Goal: Find specific page/section: Find specific page/section

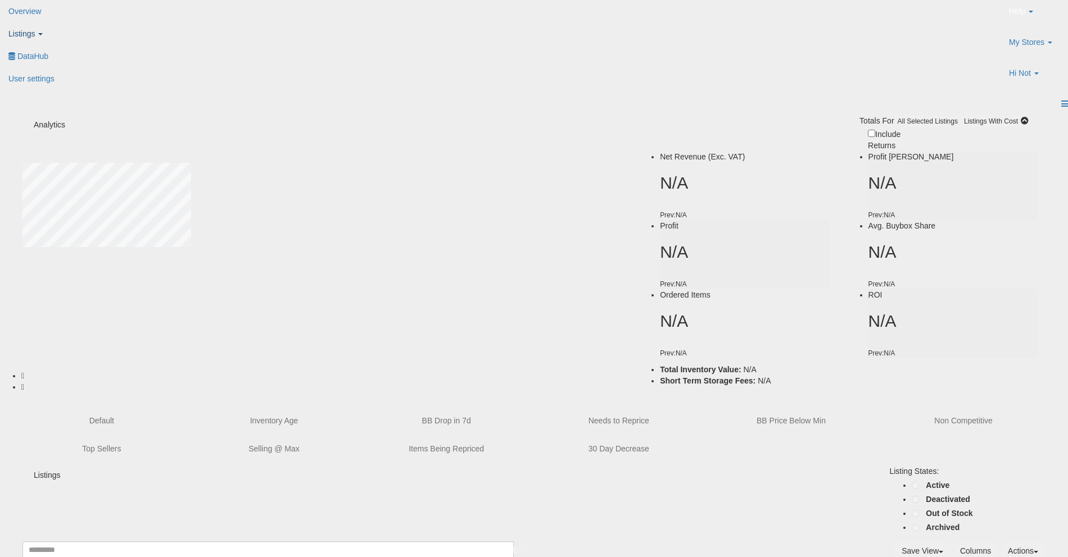
click at [35, 29] on span "Listings" at bounding box center [21, 33] width 26 height 9
click at [12, 55] on icon at bounding box center [12, 55] width 0 height 0
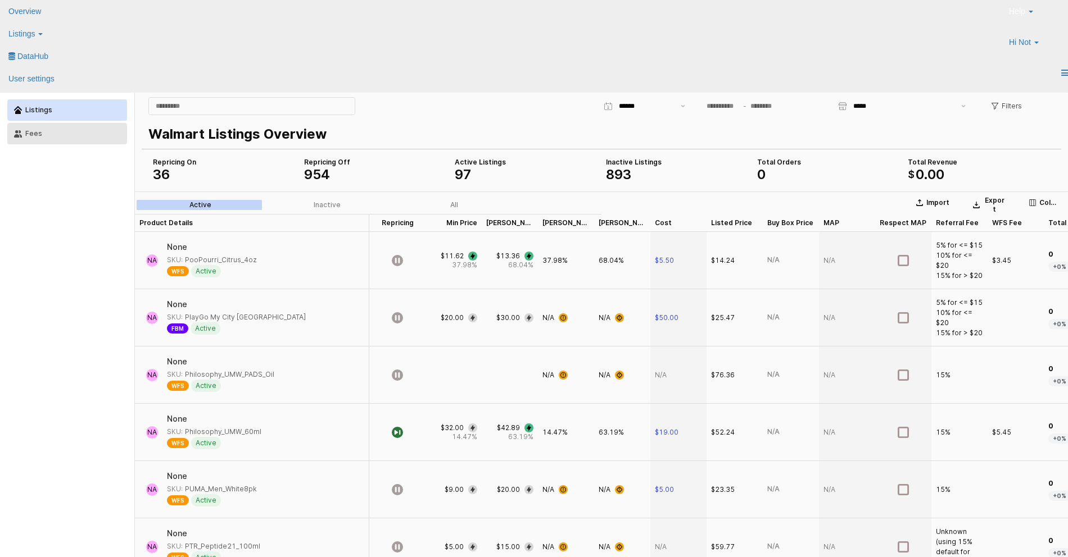
click at [49, 133] on div "Fees" at bounding box center [72, 134] width 95 height 8
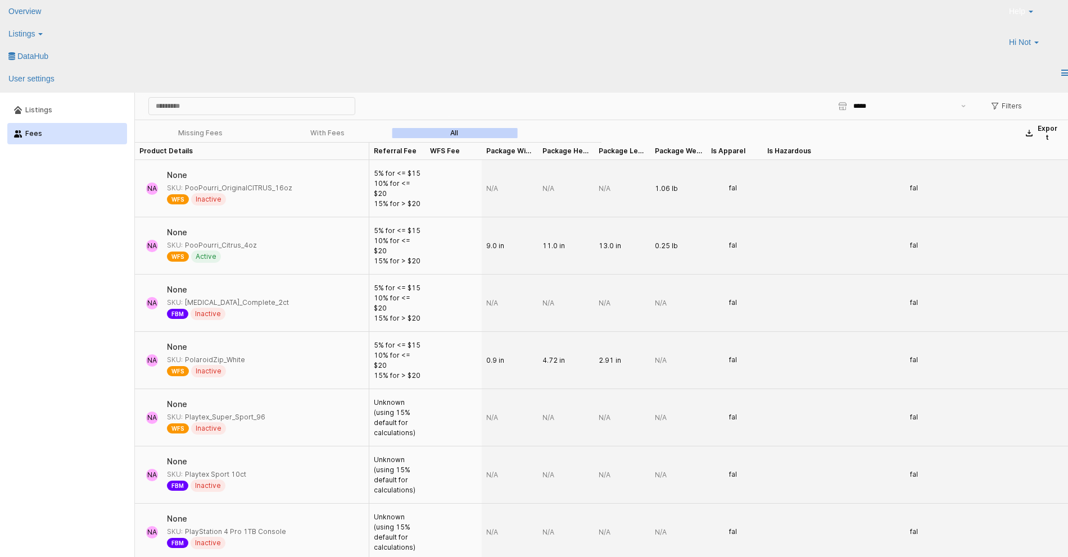
click at [188, 139] on div "Missing Fees With Fees All" at bounding box center [327, 132] width 384 height 13
click at [331, 126] on div "Missing Fees With Fees All" at bounding box center [327, 132] width 384 height 13
click at [328, 132] on div "With Fees" at bounding box center [327, 133] width 34 height 8
click at [476, 134] on label "All" at bounding box center [454, 133] width 127 height 10
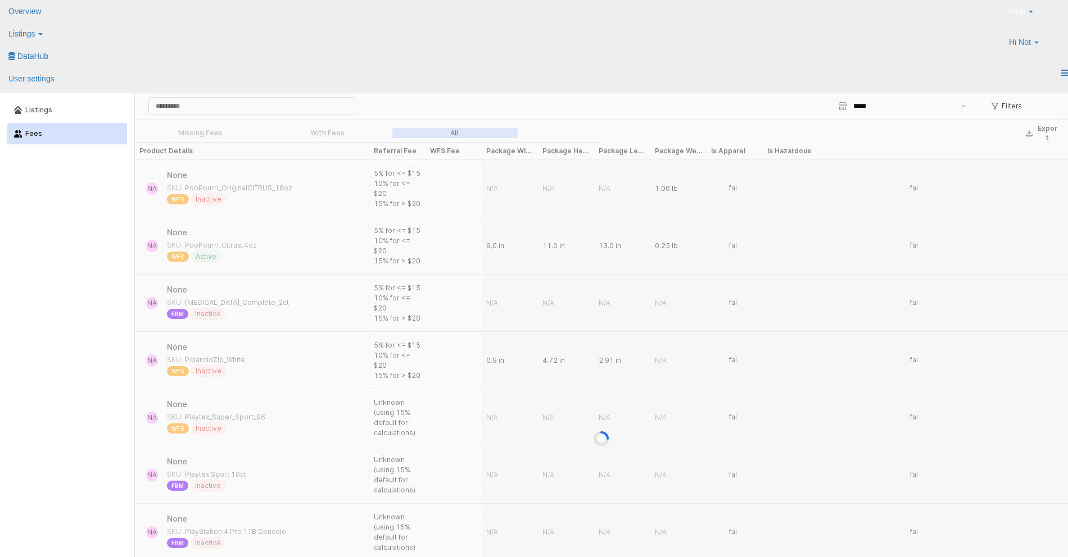
click at [463, 131] on div "App Frame" at bounding box center [601, 439] width 933 height 638
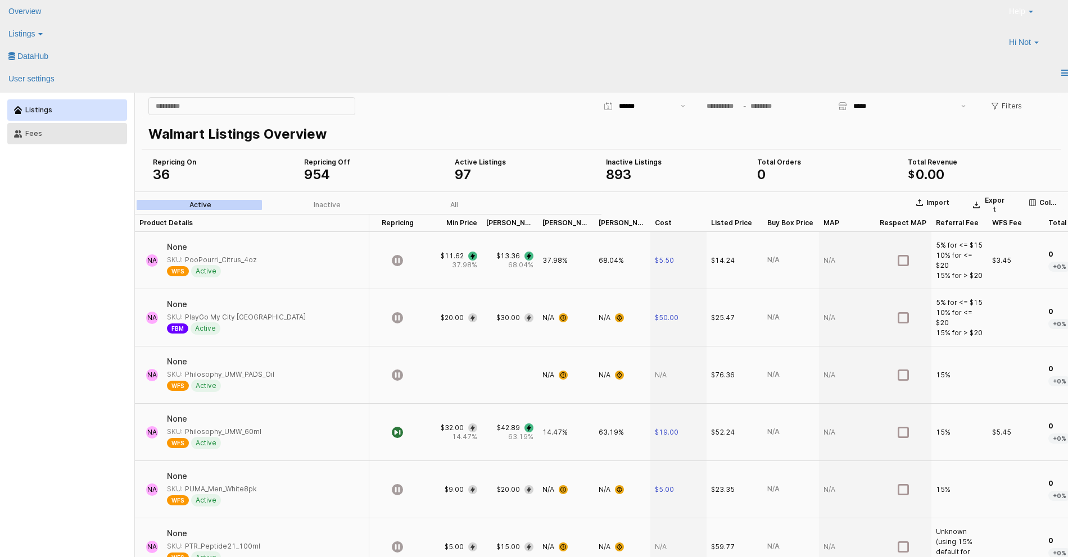
click at [53, 133] on div "Fees" at bounding box center [72, 134] width 95 height 8
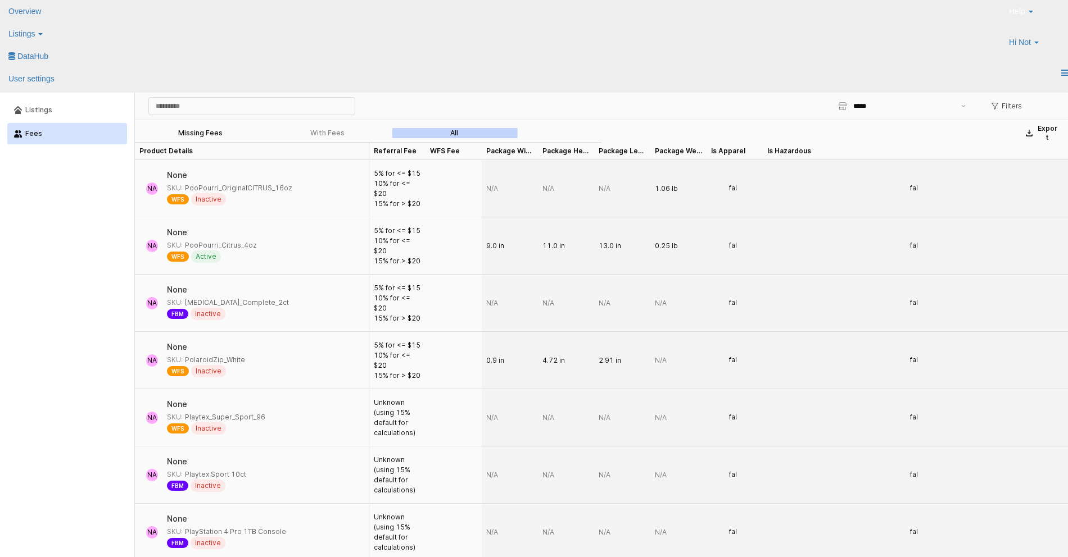
click at [216, 134] on div "Missing Fees" at bounding box center [200, 133] width 44 height 8
drag, startPoint x: 186, startPoint y: 246, endPoint x: 252, endPoint y: 246, distance: 66.3
click at [252, 246] on div "SKU: PooPourri_Citrus_4oz" at bounding box center [212, 245] width 90 height 10
copy div "PooPourri_Citrus_4oz"
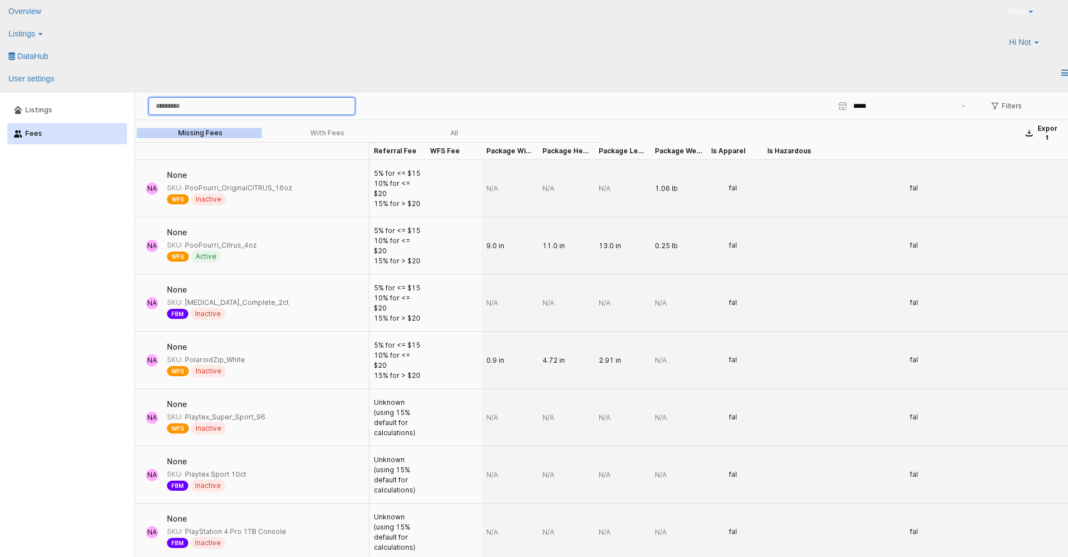
click at [224, 111] on input "App Frame" at bounding box center [252, 106] width 206 height 17
paste input "**********"
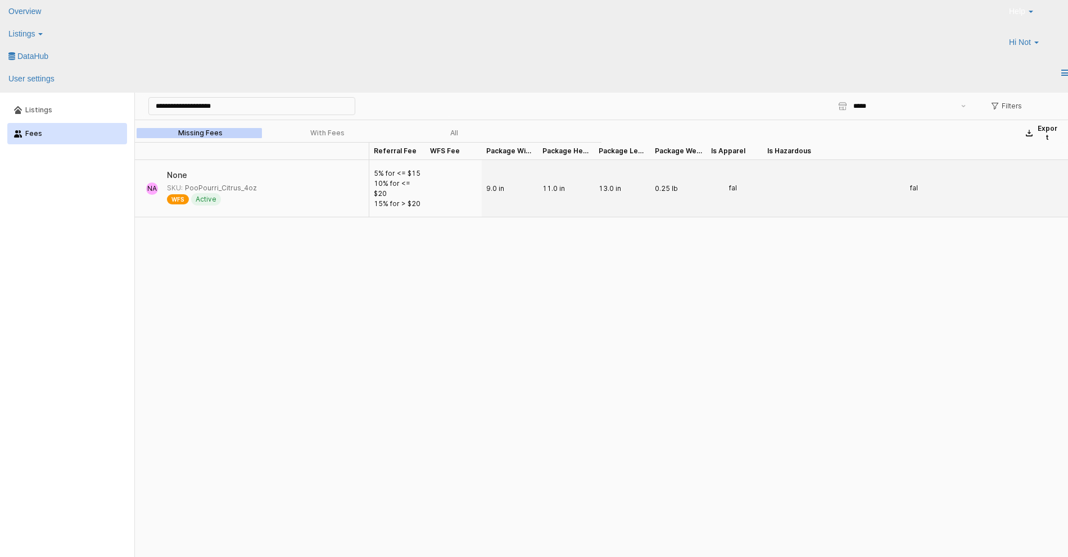
click at [302, 253] on div "Referral Fee Referral Fee WFS Fee WFS Fee Package Width Package Width Package H…" at bounding box center [601, 440] width 933 height 597
click at [233, 106] on input "**********" at bounding box center [252, 106] width 206 height 17
type input "**********"
drag, startPoint x: 242, startPoint y: 105, endPoint x: 39, endPoint y: 97, distance: 203.0
click at [43, 98] on div "**********" at bounding box center [534, 343] width 1068 height 500
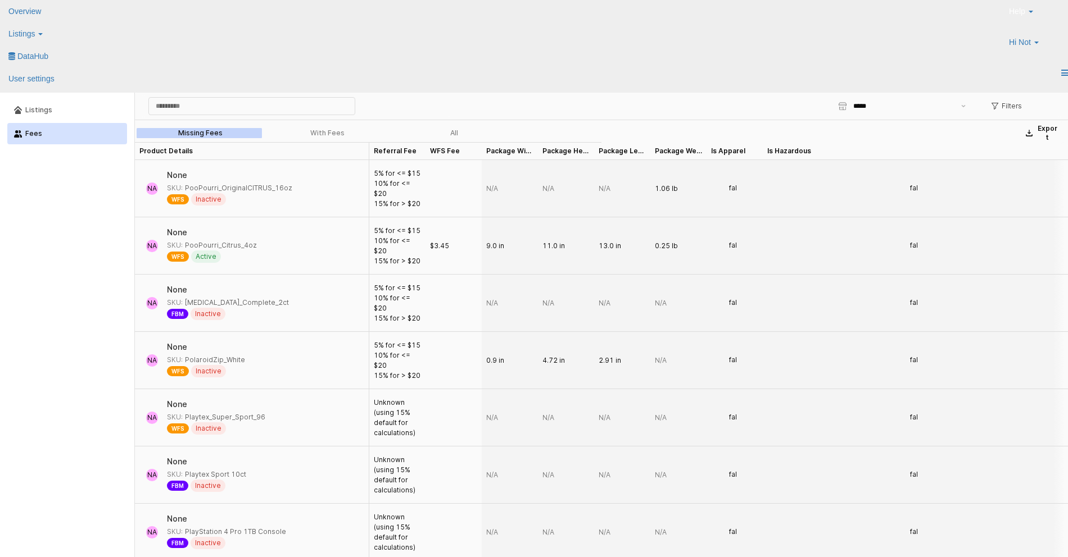
drag, startPoint x: 253, startPoint y: 244, endPoint x: 257, endPoint y: 170, distance: 74.3
click at [252, 246] on div "NA None SKU: PooPourri_Citrus_4oz WFS Active" at bounding box center [201, 246] width 124 height 48
copy div "PooPourri_Citrus_4oz"
click at [209, 110] on input "App Frame" at bounding box center [252, 106] width 206 height 17
paste input "**********"
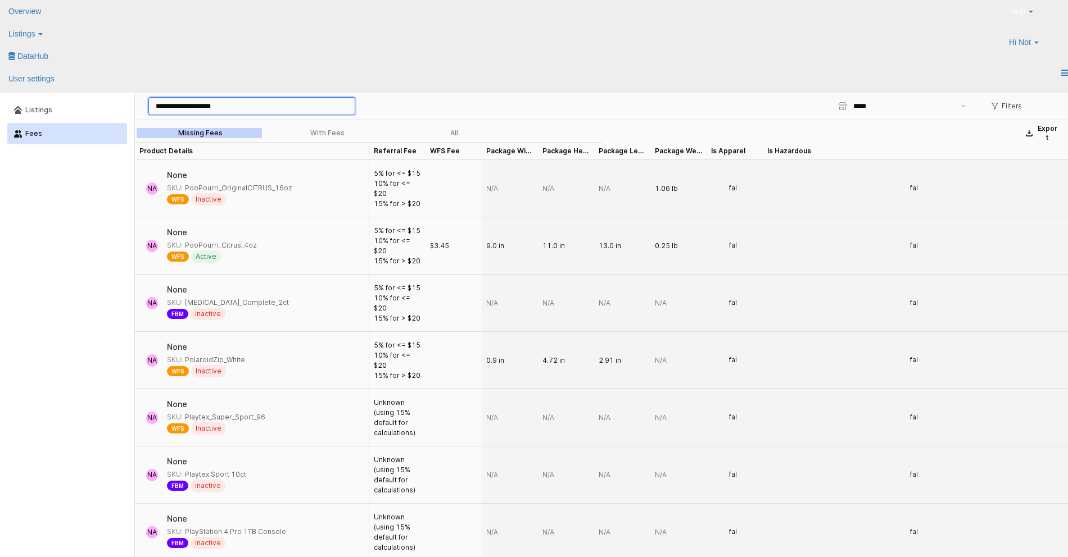
type input "**********"
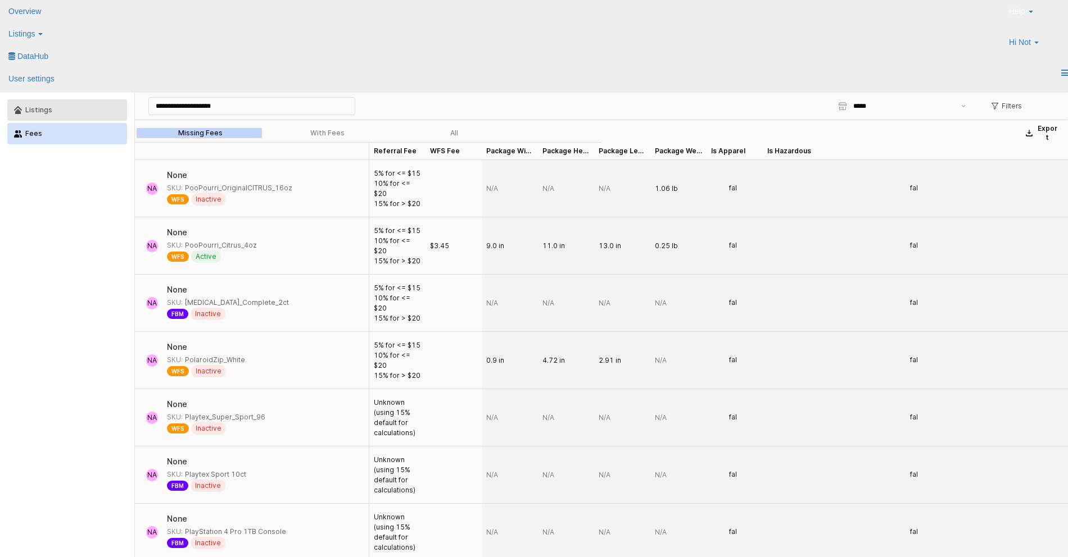
click at [35, 110] on div "Listings" at bounding box center [72, 110] width 95 height 8
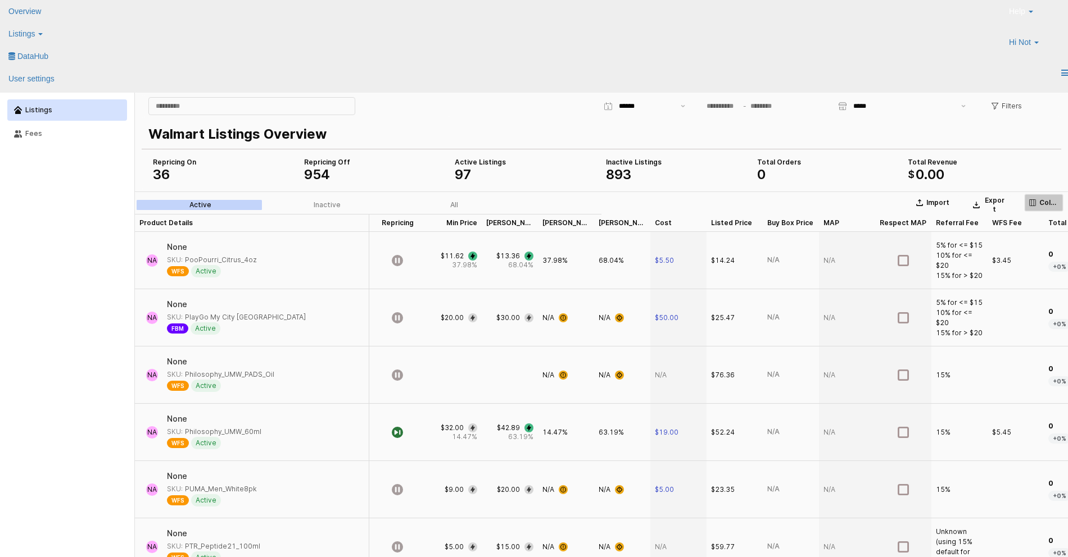
click at [1029, 202] on icon "App Frame" at bounding box center [1032, 202] width 7 height 7
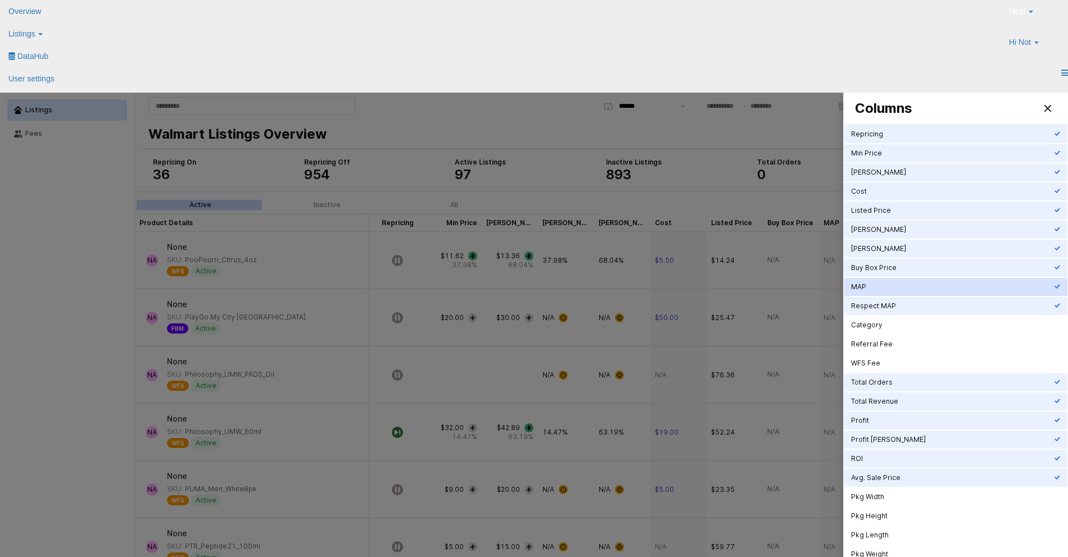
scroll to position [30, 0]
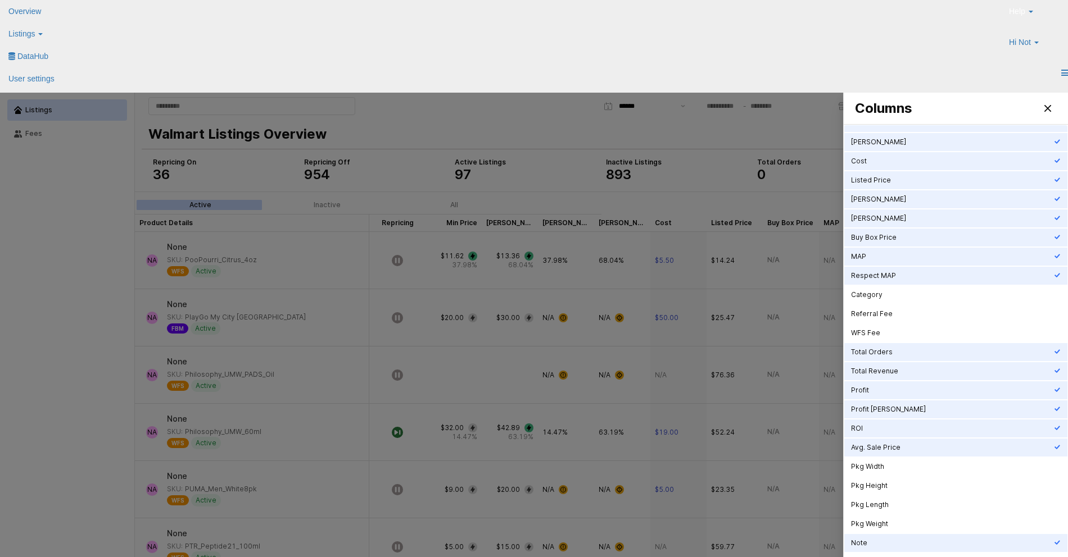
click at [778, 304] on div at bounding box center [534, 343] width 1068 height 500
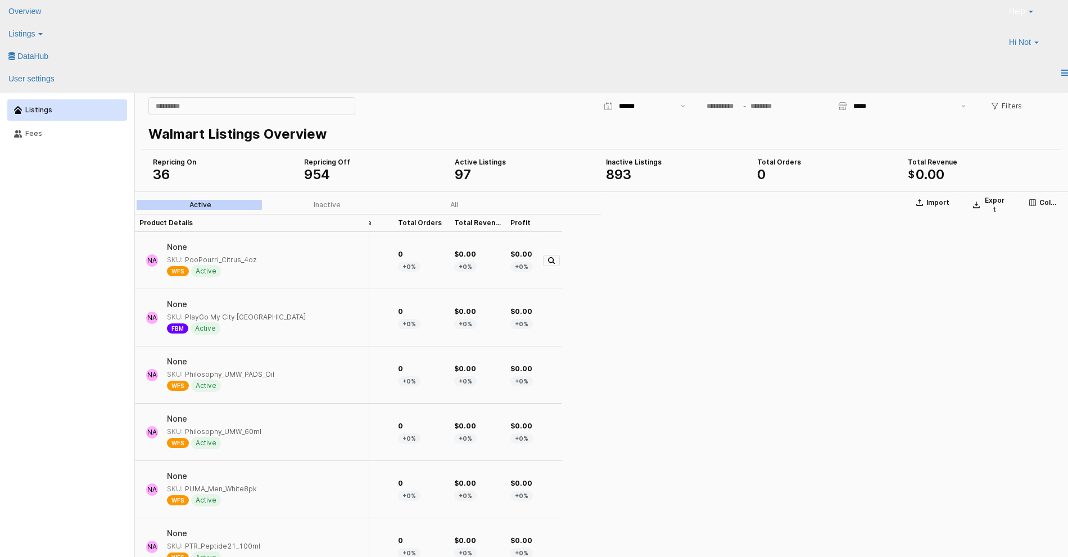
scroll to position [0, 0]
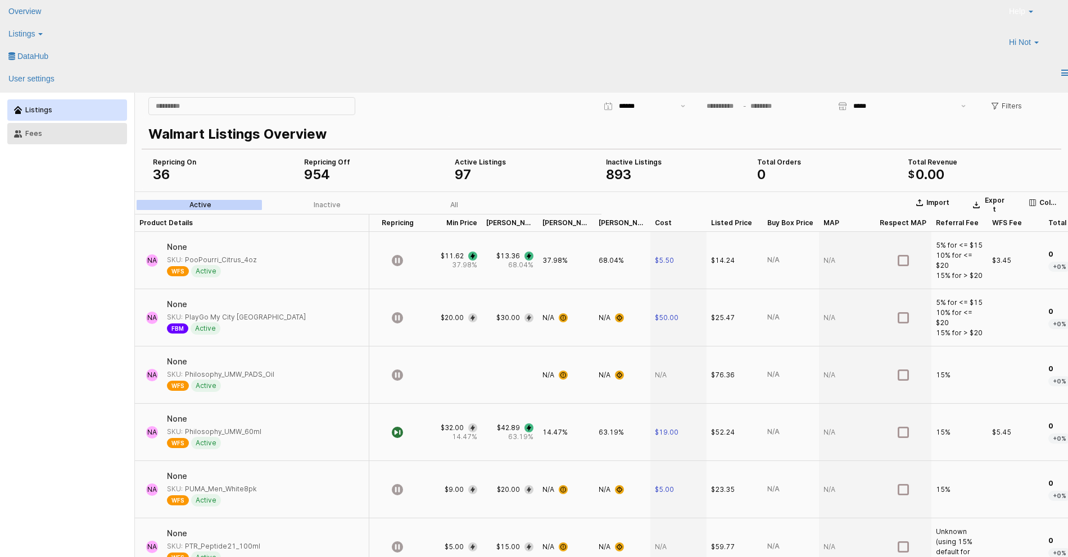
click at [52, 132] on div "Fees" at bounding box center [72, 134] width 95 height 8
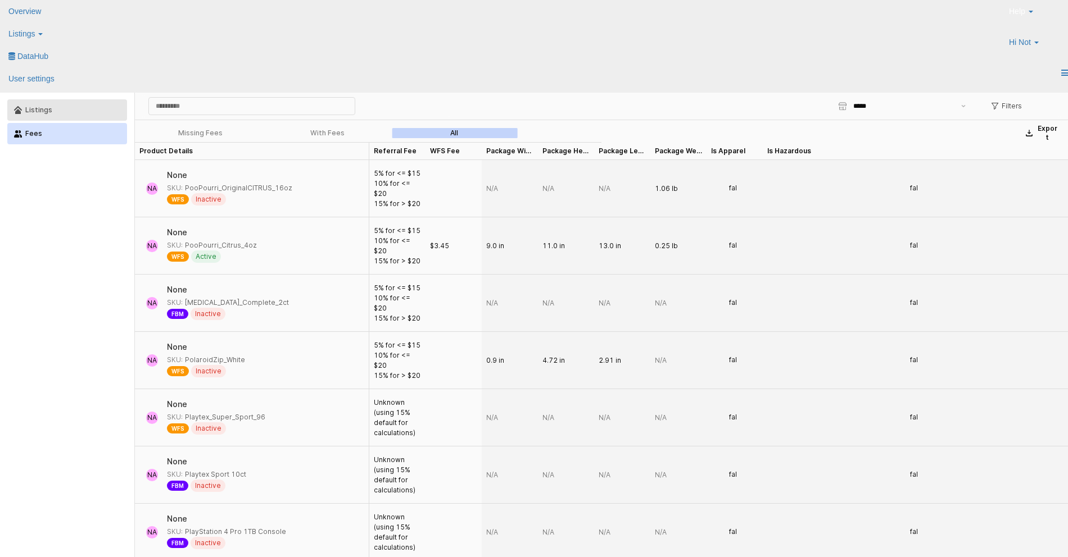
click at [53, 100] on button "Listings" at bounding box center [67, 109] width 120 height 21
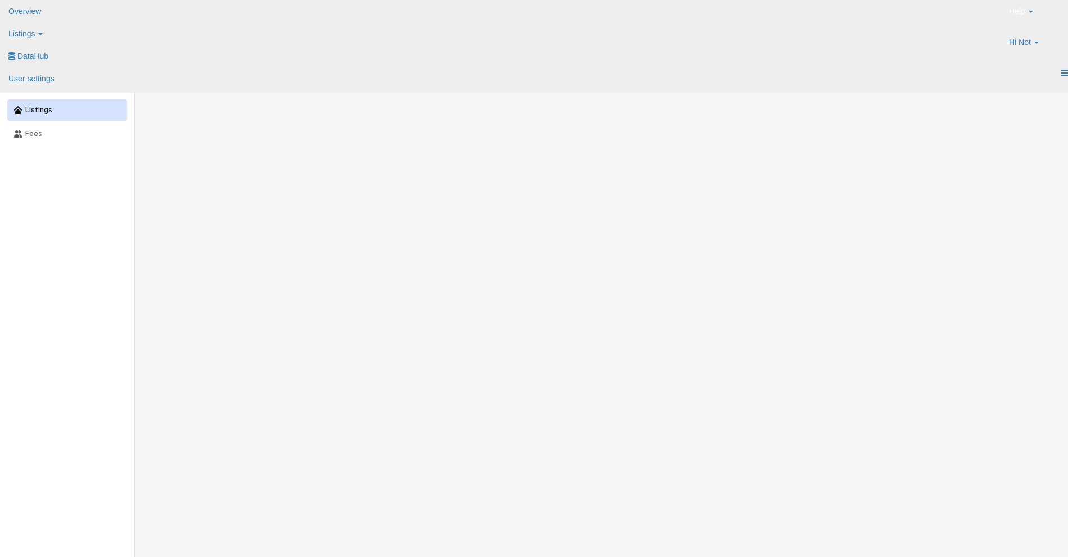
click at [50, 108] on div "Listings" at bounding box center [72, 110] width 95 height 8
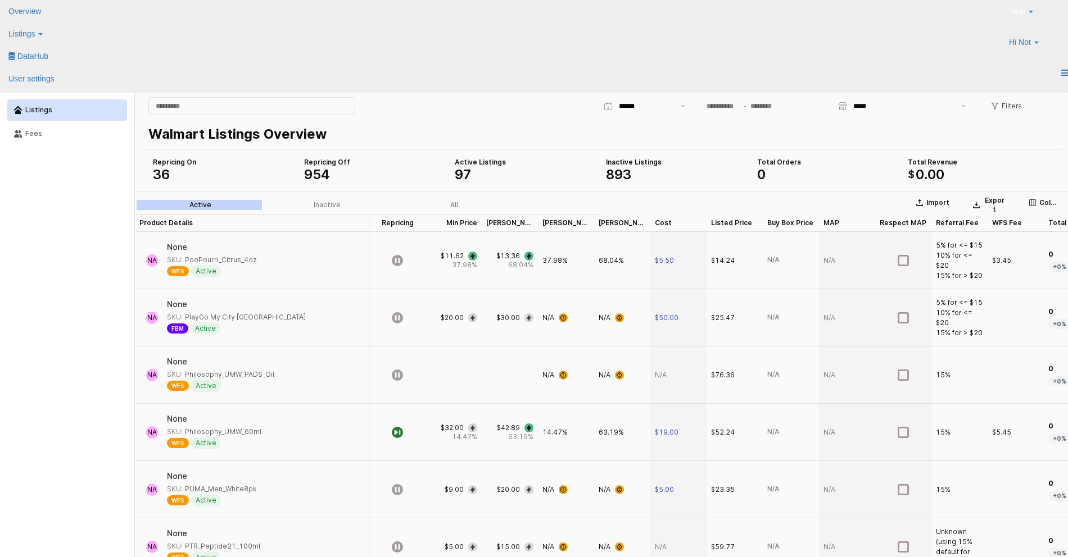
click at [76, 144] on div "Listings Fees" at bounding box center [67, 121] width 121 height 49
click at [79, 133] on div "Fees" at bounding box center [72, 134] width 95 height 8
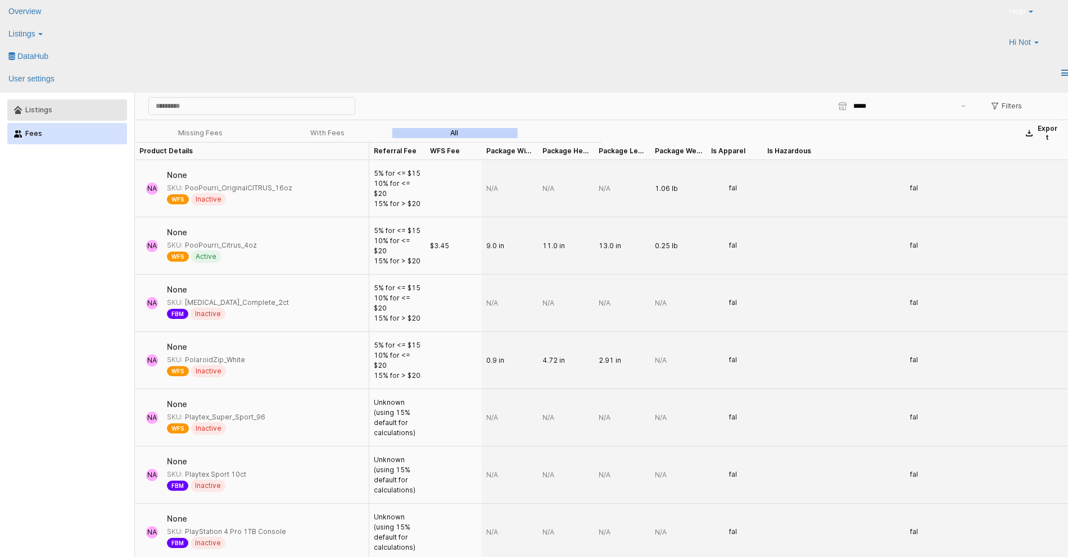
click at [74, 105] on button "Listings" at bounding box center [67, 109] width 120 height 21
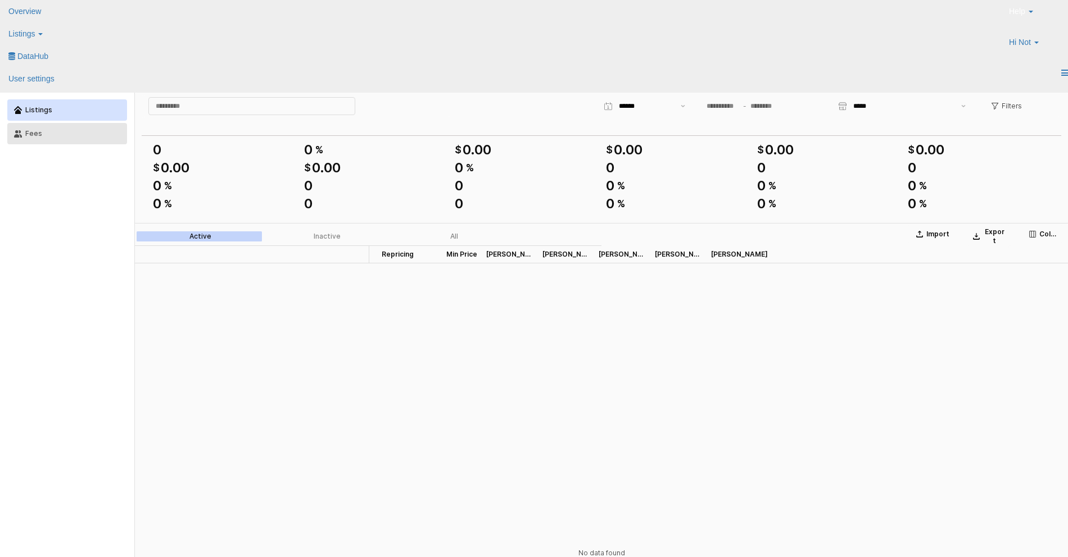
click at [47, 127] on button "Fees" at bounding box center [67, 133] width 120 height 21
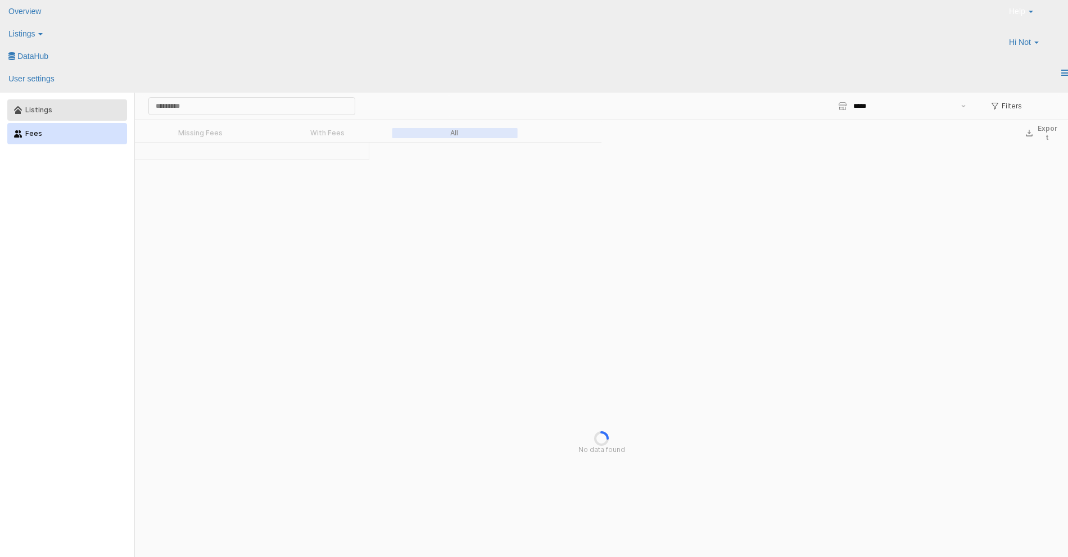
click at [84, 114] on div "Listings" at bounding box center [72, 110] width 95 height 8
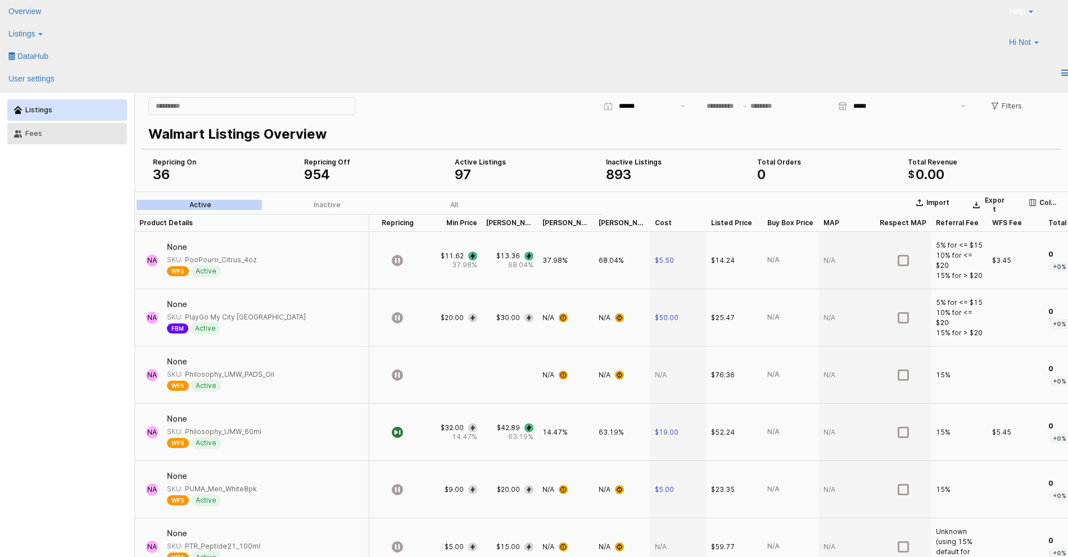
click at [39, 132] on div "Fees" at bounding box center [72, 134] width 95 height 8
click at [76, 137] on div "Fees" at bounding box center [72, 134] width 95 height 8
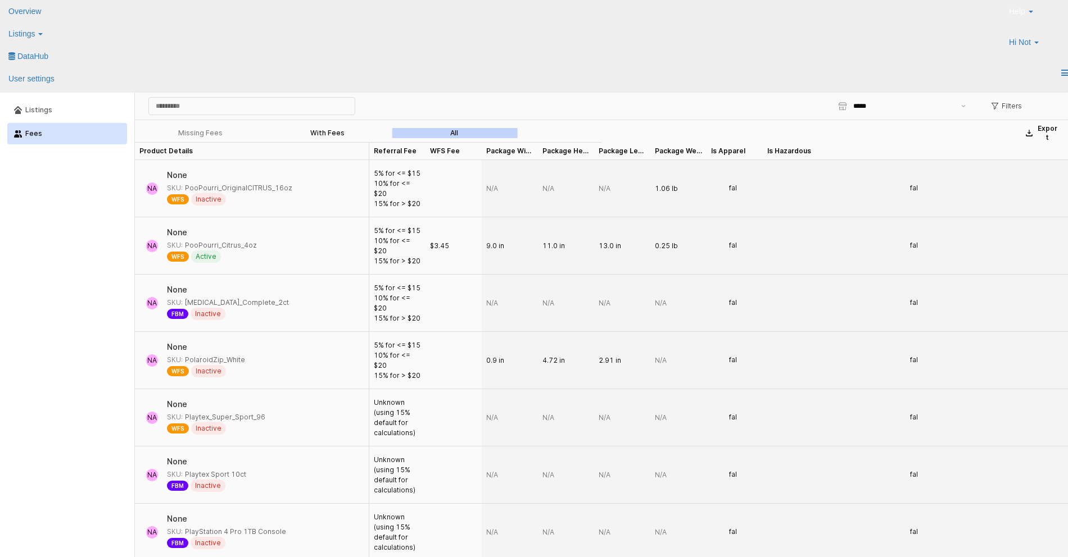
click at [337, 131] on div "With Fees" at bounding box center [327, 133] width 34 height 8
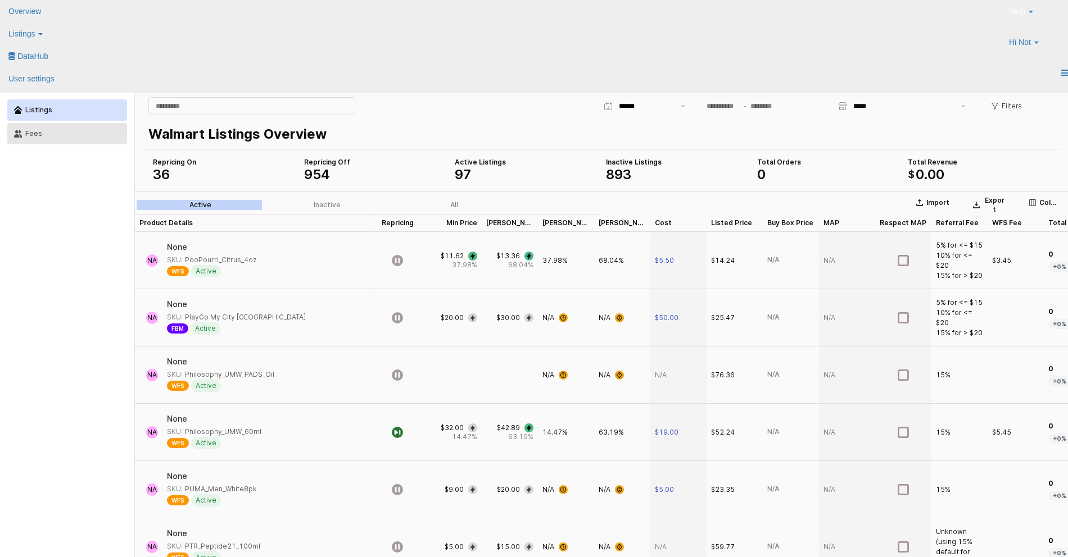
click at [81, 134] on div "Fees" at bounding box center [72, 134] width 95 height 8
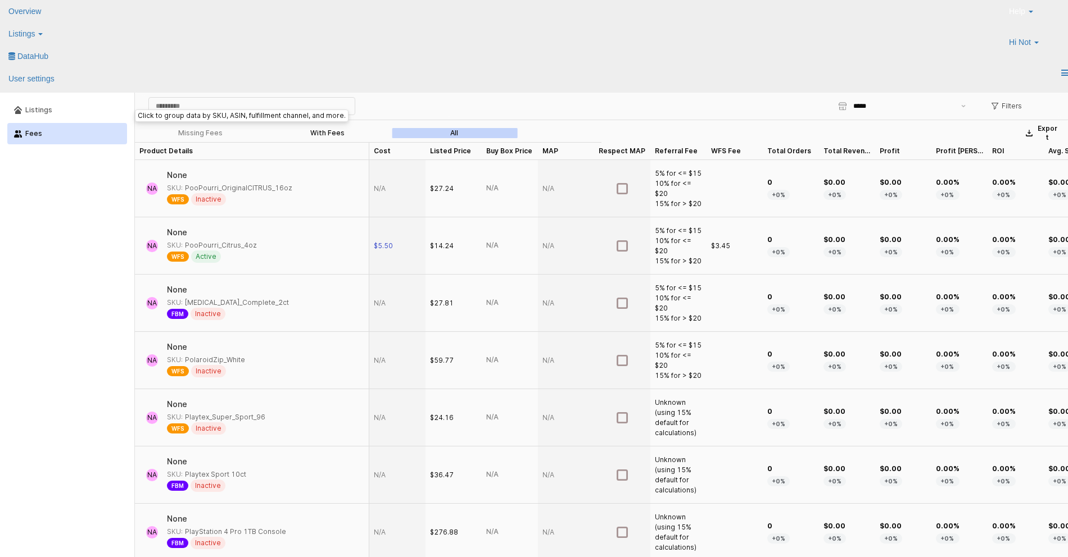
click at [324, 134] on div "With Fees" at bounding box center [327, 133] width 34 height 8
click at [210, 135] on div "Missing Fees" at bounding box center [200, 133] width 44 height 8
click at [346, 138] on label "With Fees" at bounding box center [327, 133] width 127 height 10
click at [203, 134] on div "Missing Fees" at bounding box center [200, 133] width 44 height 8
click at [324, 133] on div "With Fees" at bounding box center [327, 133] width 34 height 8
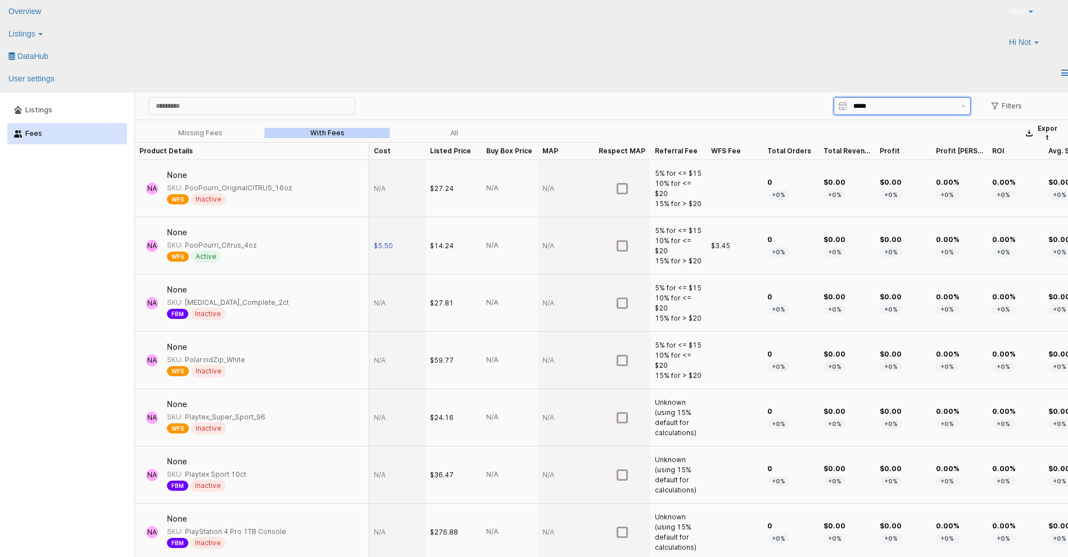
click at [875, 107] on input "*****" at bounding box center [903, 106] width 101 height 11
click at [875, 143] on div "JE Premiere" at bounding box center [899, 148] width 116 height 11
click at [869, 106] on input "**********" at bounding box center [903, 106] width 101 height 11
click at [864, 131] on div "Walmy" at bounding box center [899, 129] width 116 height 9
type input "*****"
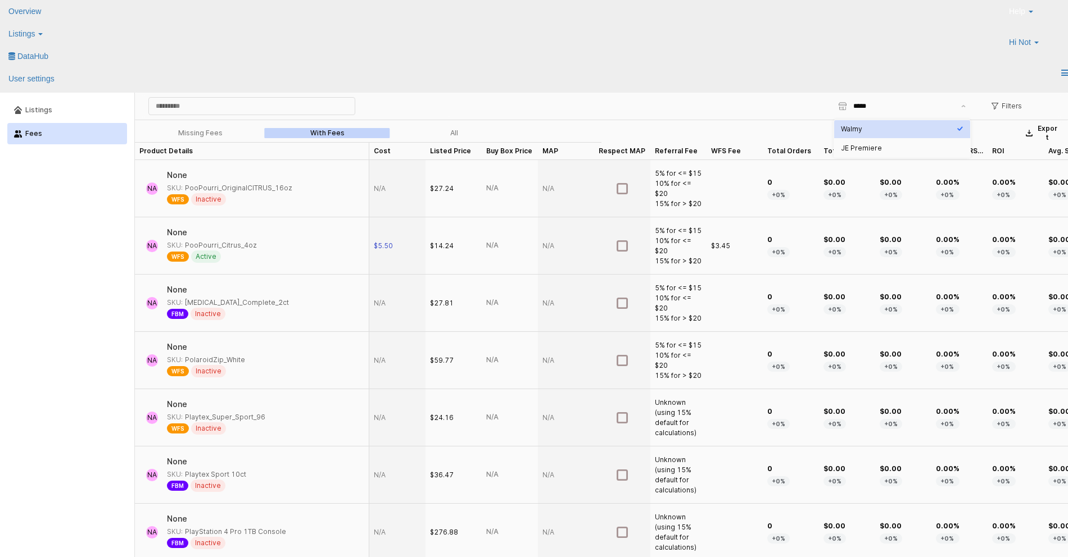
click at [497, 106] on div "***** Filters" at bounding box center [754, 106] width 610 height 22
click at [429, 134] on label "All" at bounding box center [454, 133] width 127 height 10
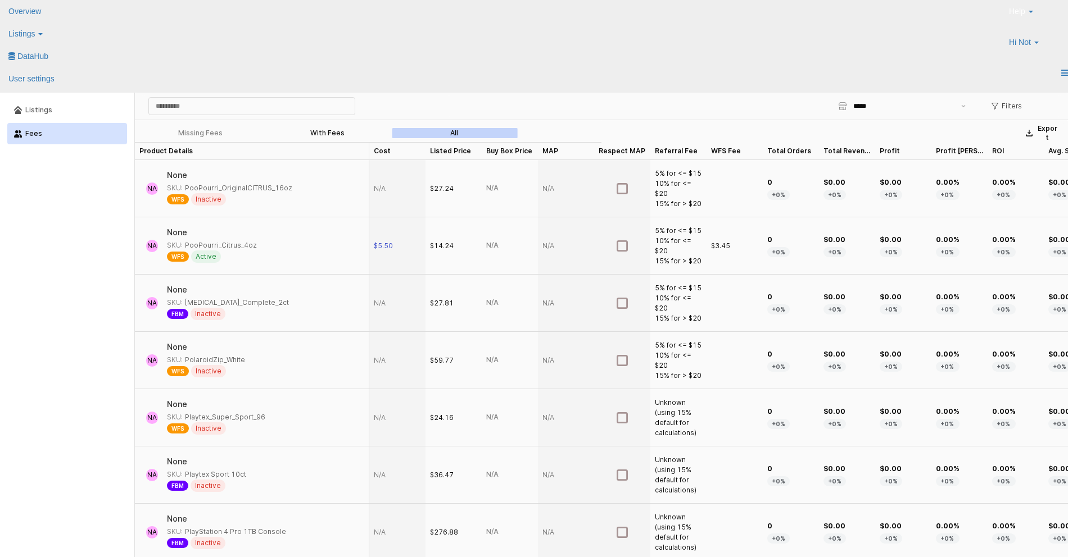
click at [329, 133] on div "With Fees" at bounding box center [327, 133] width 34 height 8
click at [93, 119] on button "Listings" at bounding box center [67, 109] width 120 height 21
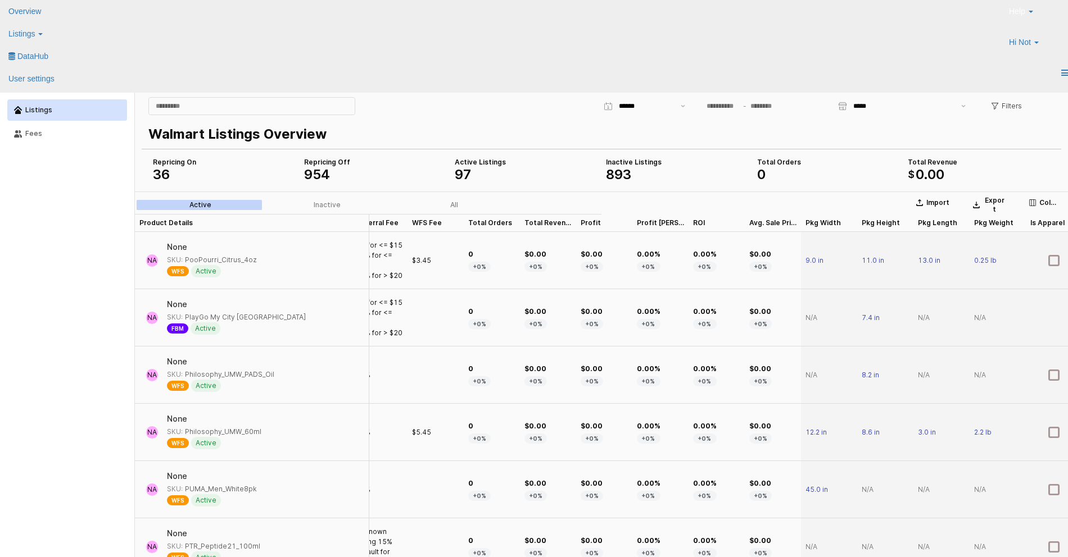
scroll to position [0, 650]
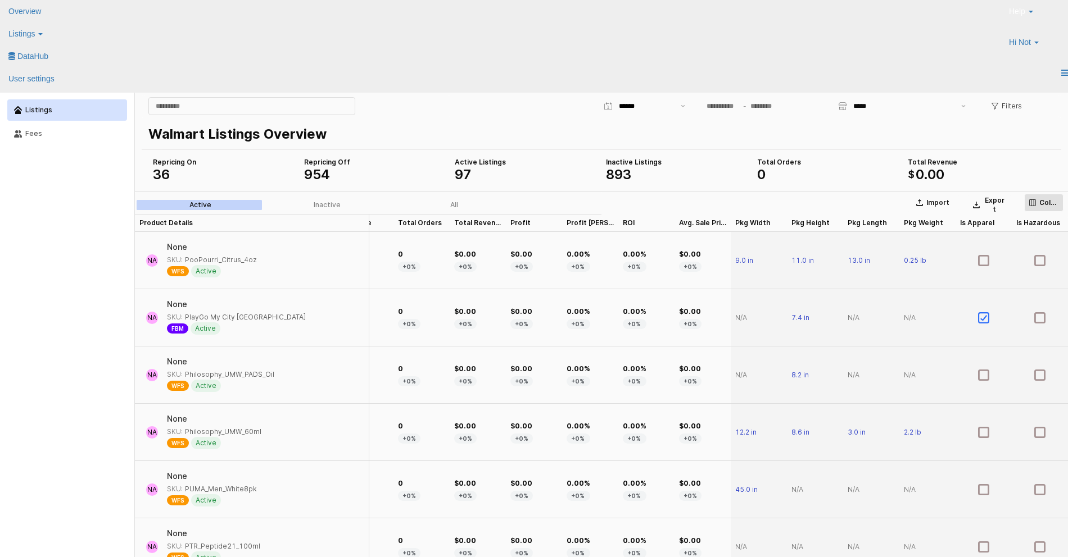
click at [1037, 204] on div "Columns" at bounding box center [1043, 202] width 29 height 9
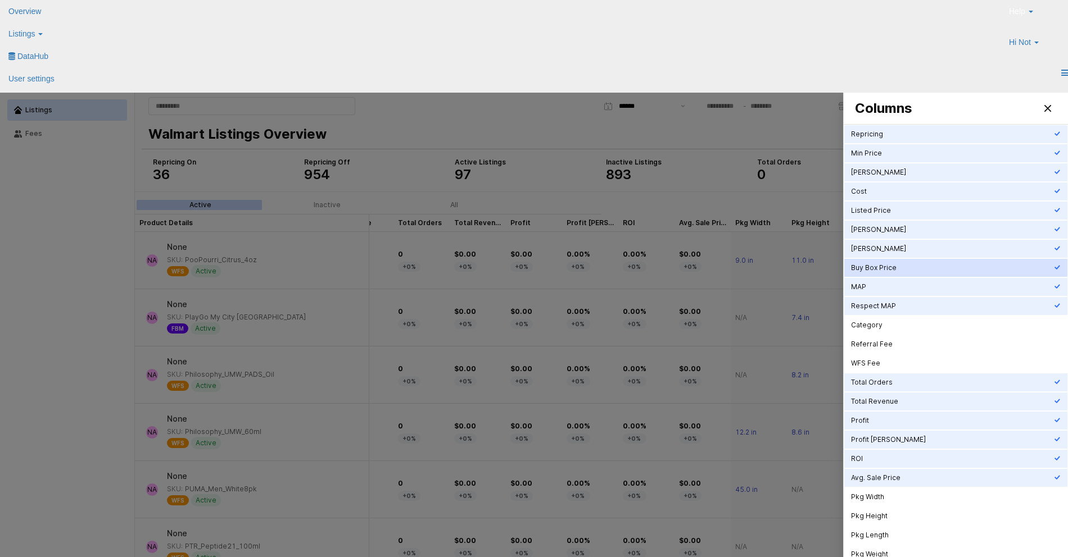
scroll to position [30, 0]
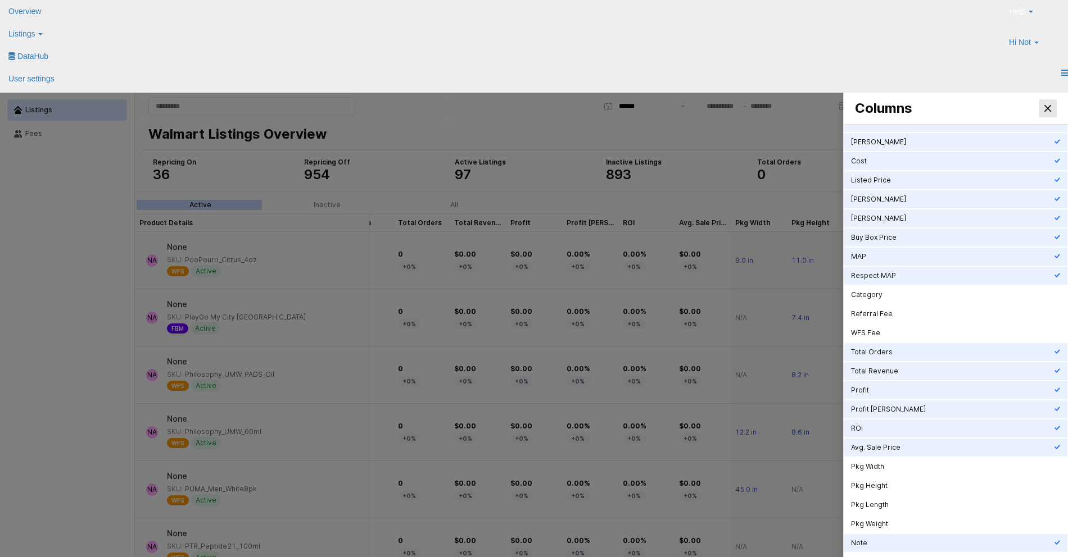
click at [1049, 108] on icon "Close" at bounding box center [1047, 108] width 7 height 7
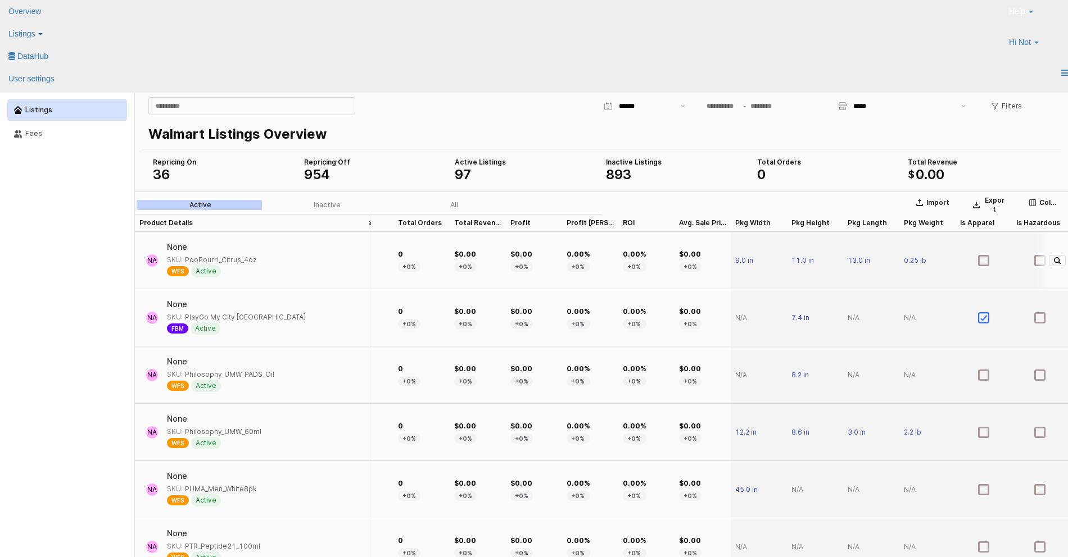
scroll to position [0, 0]
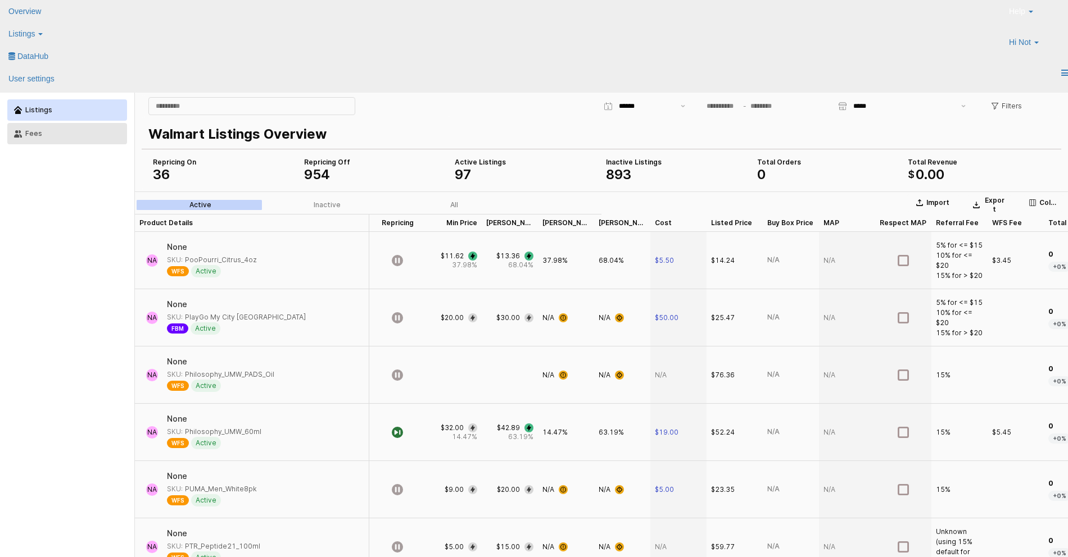
click at [42, 135] on div "Fees" at bounding box center [72, 134] width 95 height 8
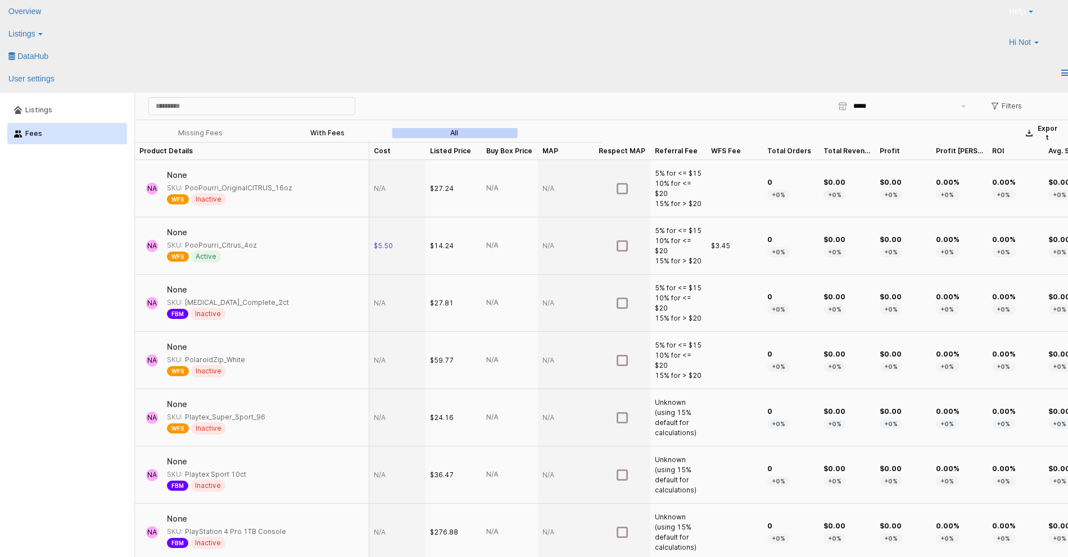
click at [315, 130] on div "With Fees" at bounding box center [327, 133] width 34 height 8
click at [215, 132] on div "Missing Fees" at bounding box center [200, 133] width 44 height 8
click at [446, 129] on label "All" at bounding box center [454, 133] width 127 height 10
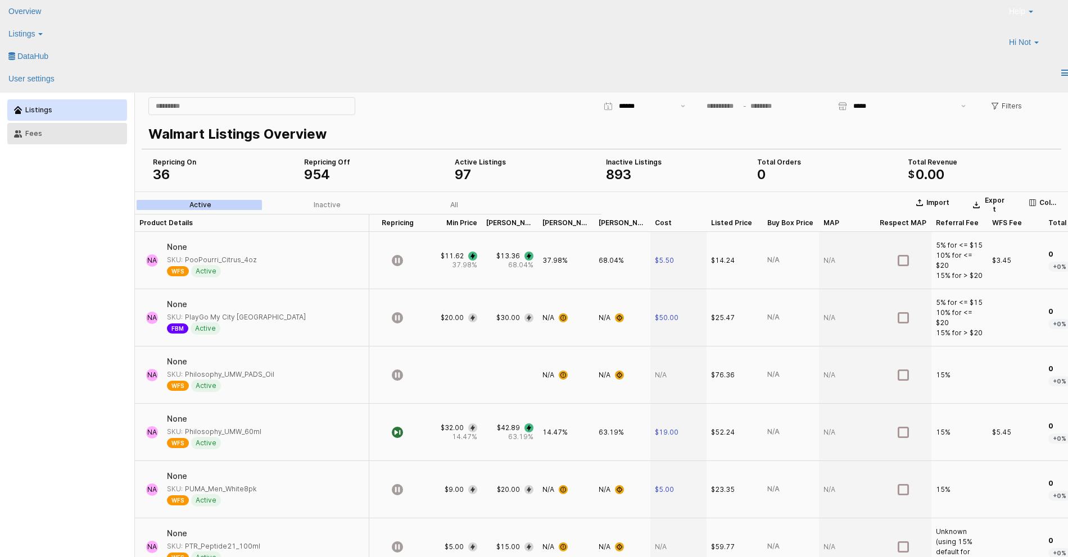
click at [84, 128] on button "Fees" at bounding box center [67, 133] width 120 height 21
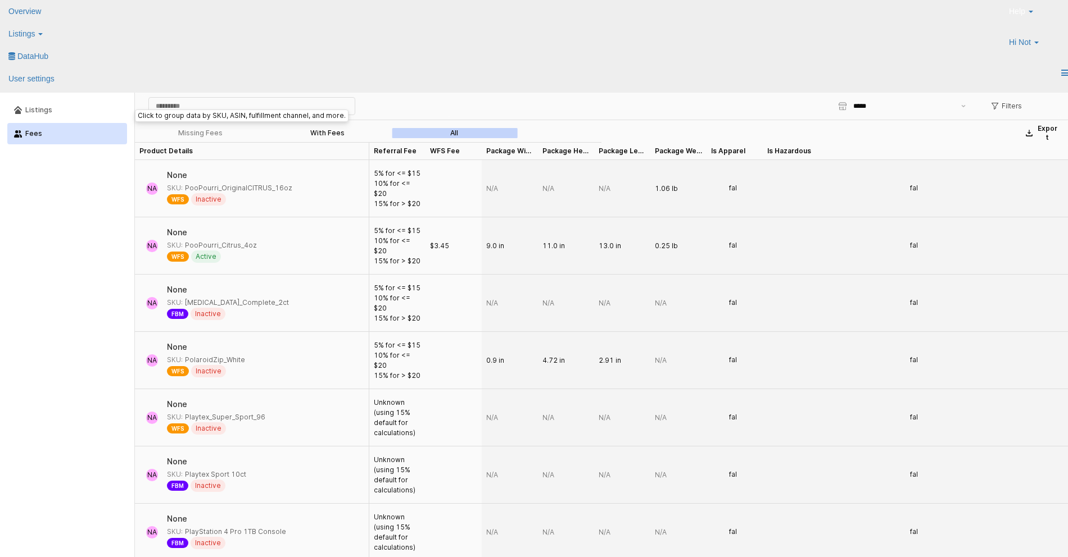
click at [337, 128] on label "With Fees" at bounding box center [327, 133] width 127 height 10
click at [446, 134] on label "All" at bounding box center [454, 133] width 127 height 10
click at [319, 129] on div "With Fees" at bounding box center [327, 133] width 34 height 8
click at [444, 135] on label "All" at bounding box center [454, 133] width 127 height 10
click at [334, 134] on div "With Fees" at bounding box center [327, 133] width 34 height 8
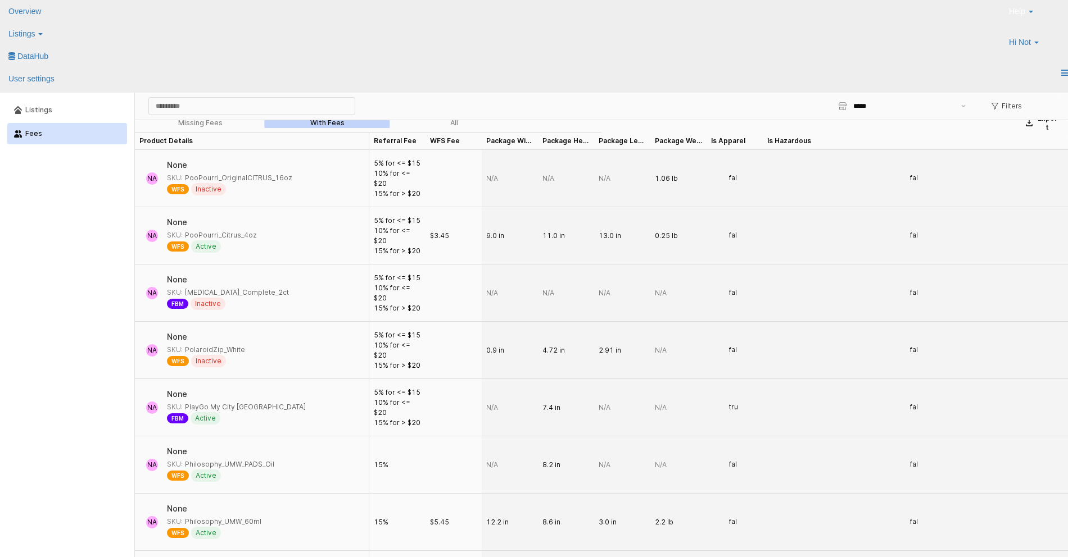
scroll to position [5, 0]
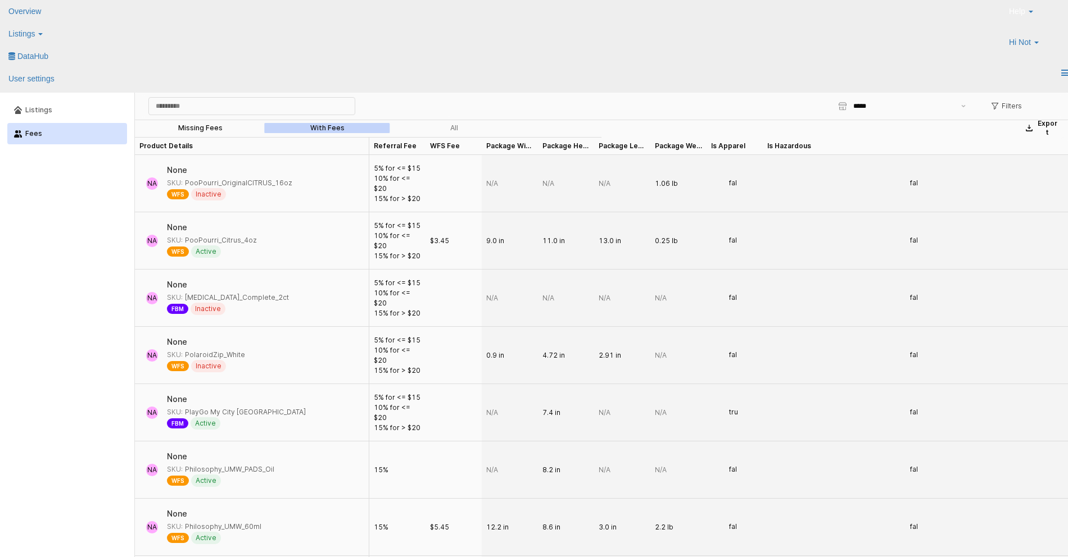
click at [194, 128] on div "Missing Fees" at bounding box center [200, 128] width 44 height 8
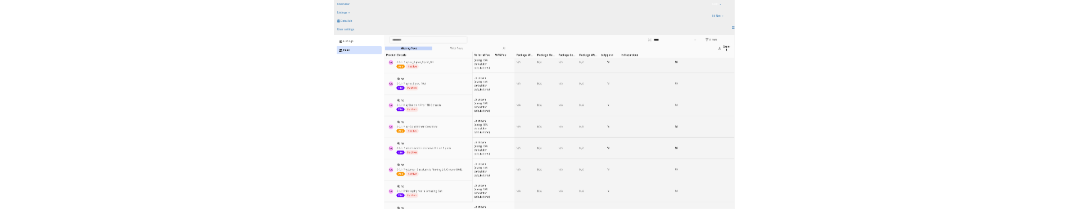
scroll to position [0, 0]
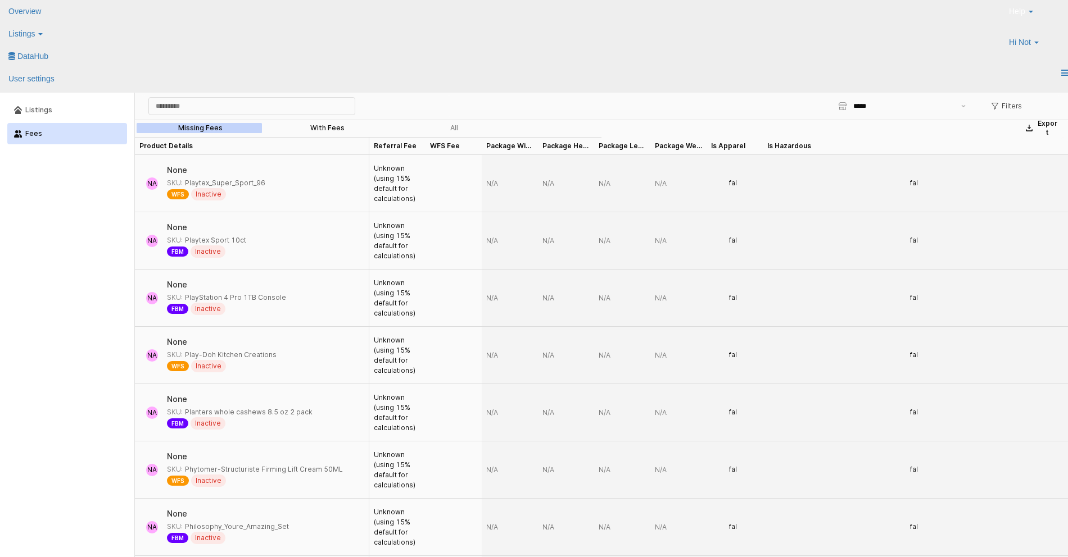
click at [319, 129] on div "With Fees" at bounding box center [327, 128] width 34 height 8
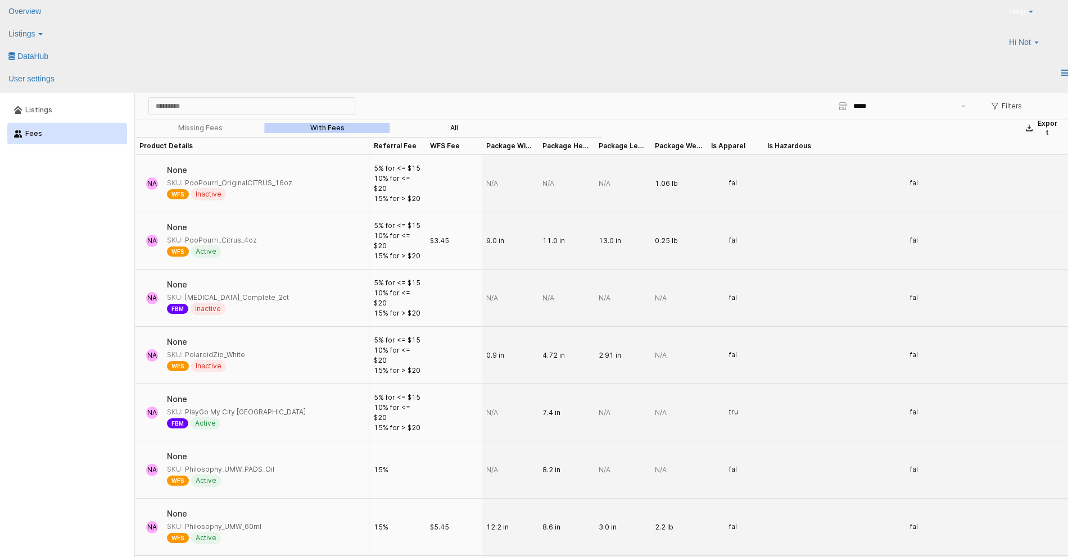
click at [453, 131] on div "All" at bounding box center [454, 128] width 8 height 8
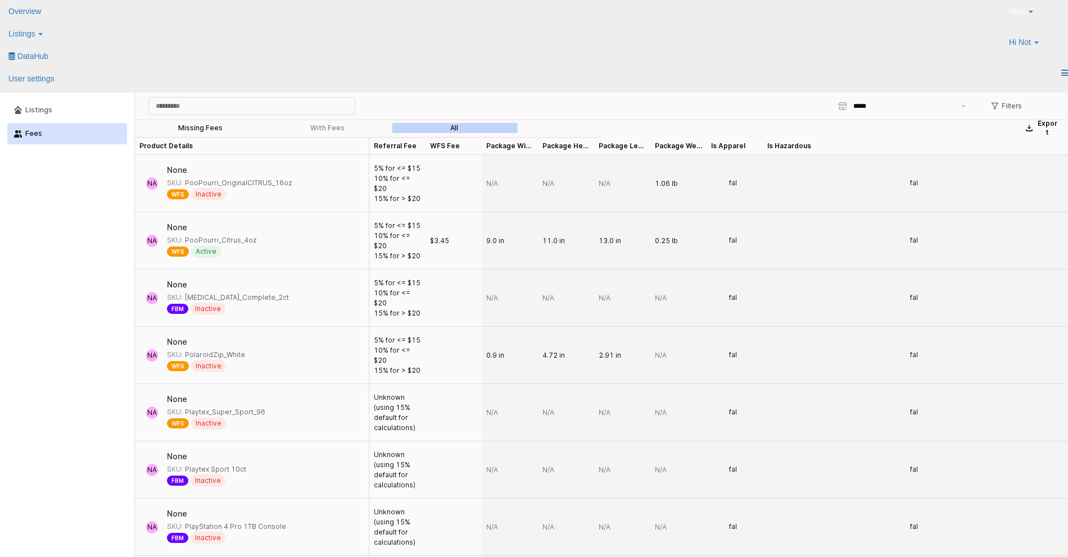
click at [201, 128] on div "Missing Fees" at bounding box center [200, 128] width 44 height 8
